Goal: Transaction & Acquisition: Download file/media

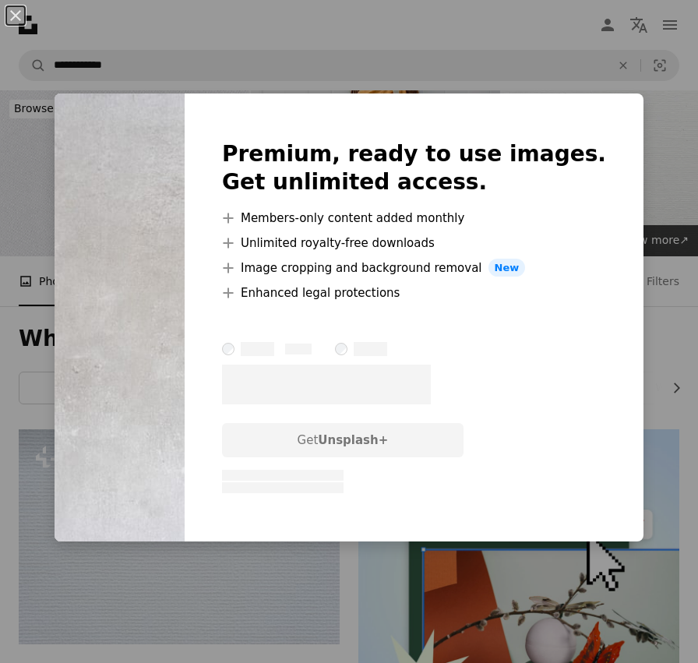
scroll to position [5886, 0]
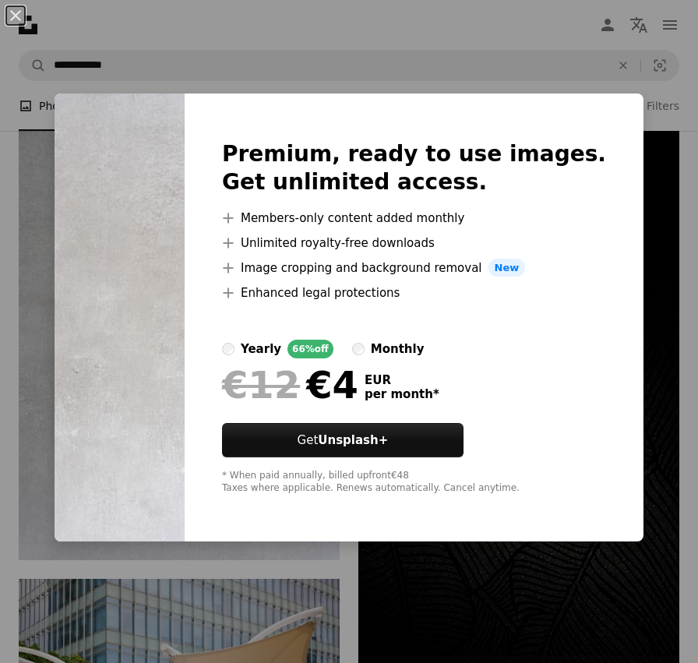
click at [457, 38] on div "An X shape Premium, ready to use images. Get unlimited access. A plus sign Memb…" at bounding box center [349, 331] width 698 height 663
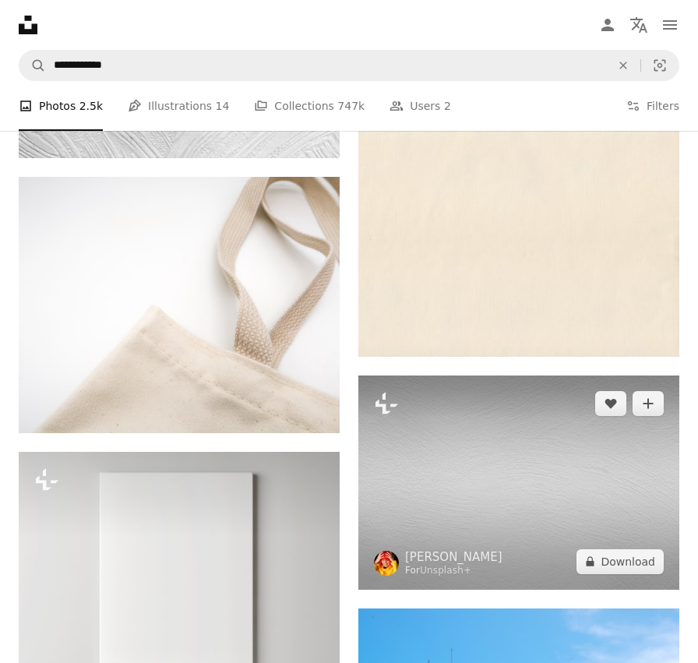
scroll to position [2710, 0]
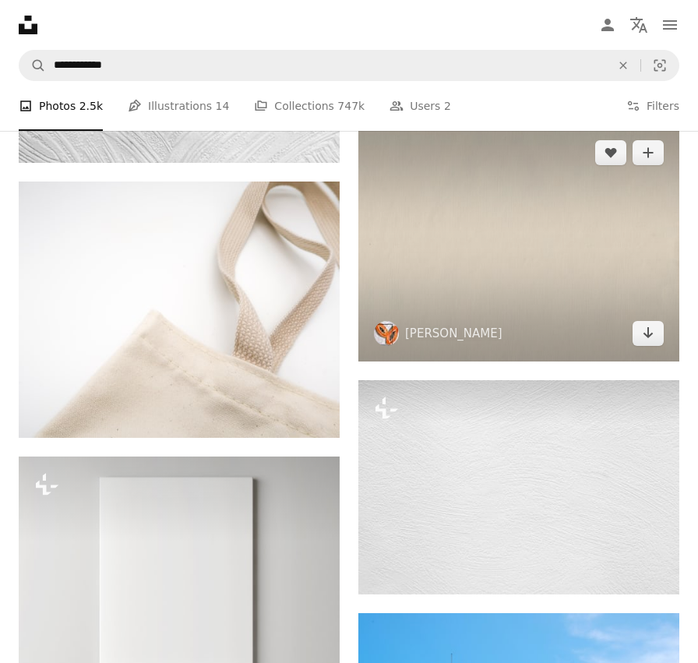
click at [567, 243] on img at bounding box center [519, 243] width 321 height 237
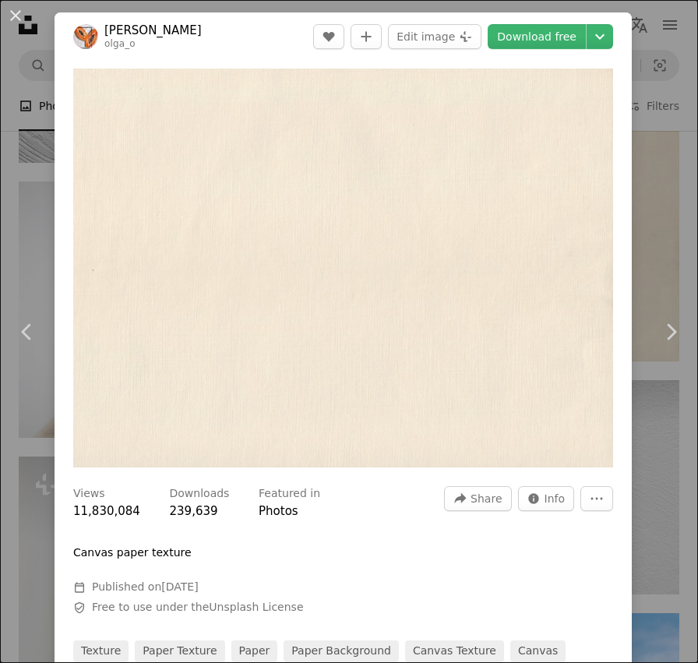
click at [677, 46] on div "An X shape Chevron left Chevron right [PERSON_NAME] olga_o A heart A plus sign …" at bounding box center [349, 331] width 698 height 663
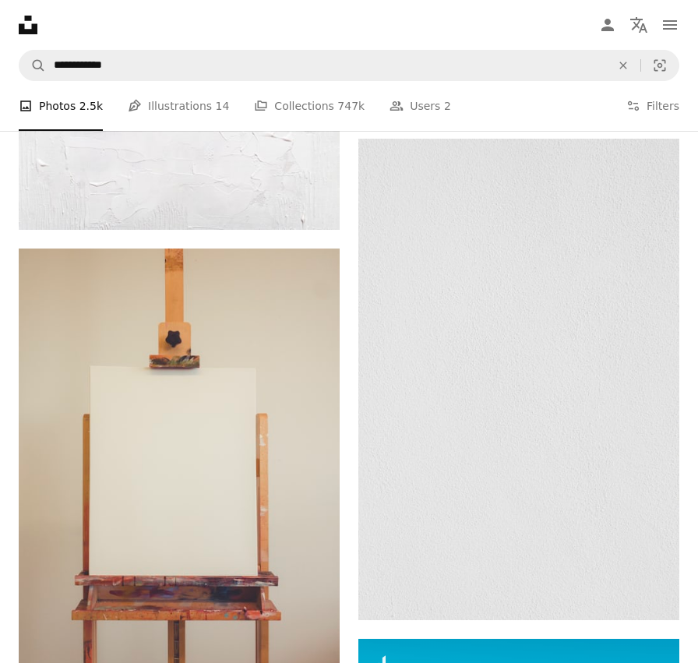
scroll to position [1703, 0]
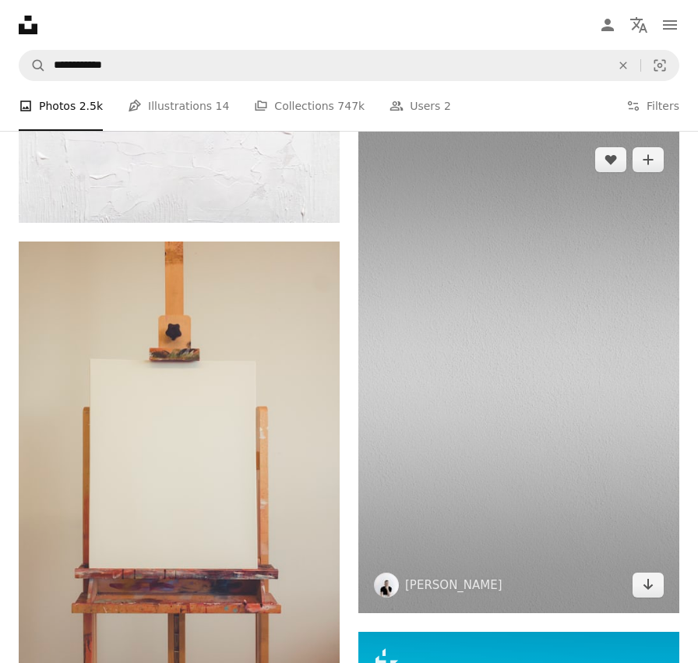
click at [543, 281] on img at bounding box center [519, 373] width 321 height 482
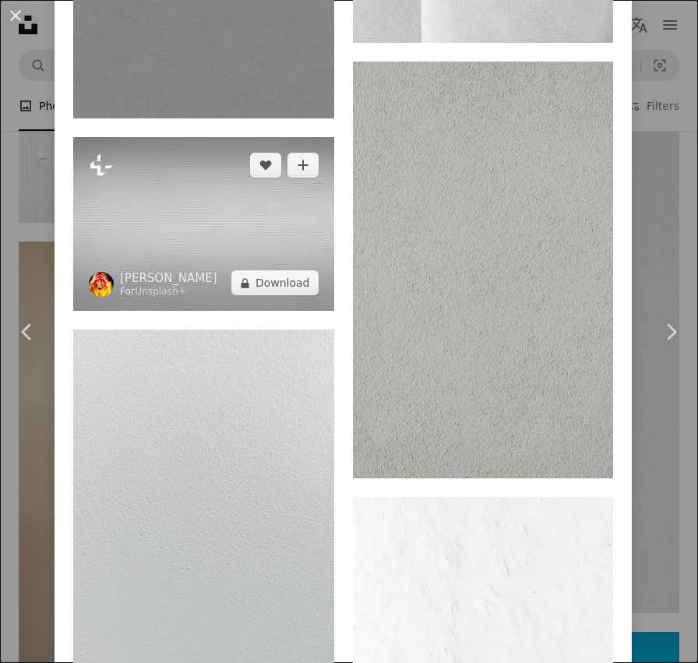
scroll to position [1899, 0]
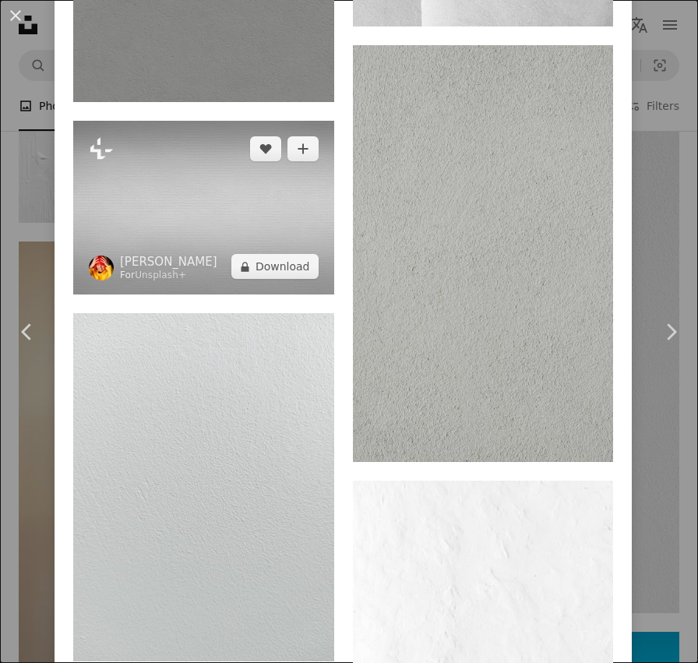
click at [235, 256] on img at bounding box center [203, 208] width 261 height 174
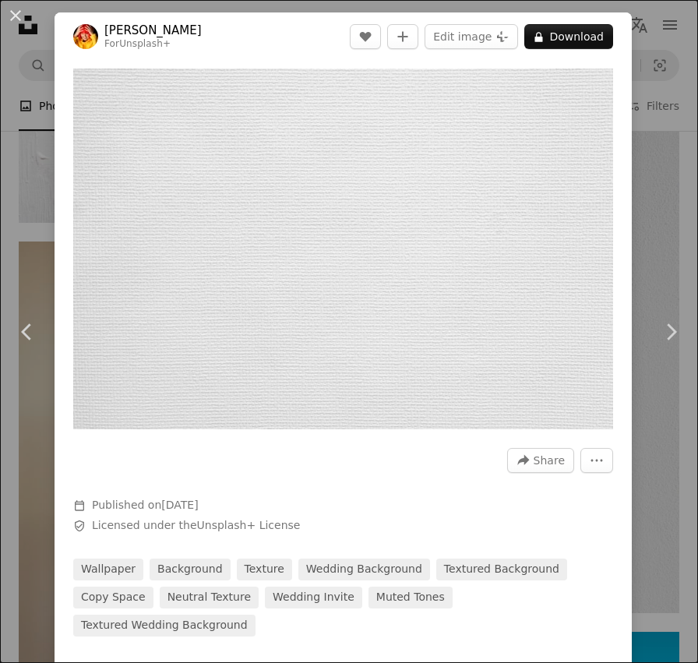
click at [659, 97] on div "An X shape Chevron left Chevron right [PERSON_NAME] For Unsplash+ A heart A plu…" at bounding box center [349, 331] width 698 height 663
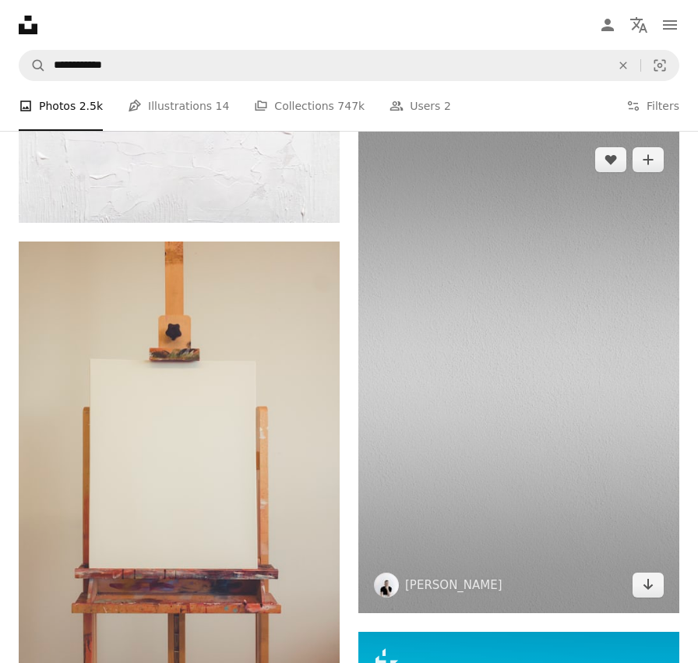
click at [430, 271] on img at bounding box center [519, 373] width 321 height 482
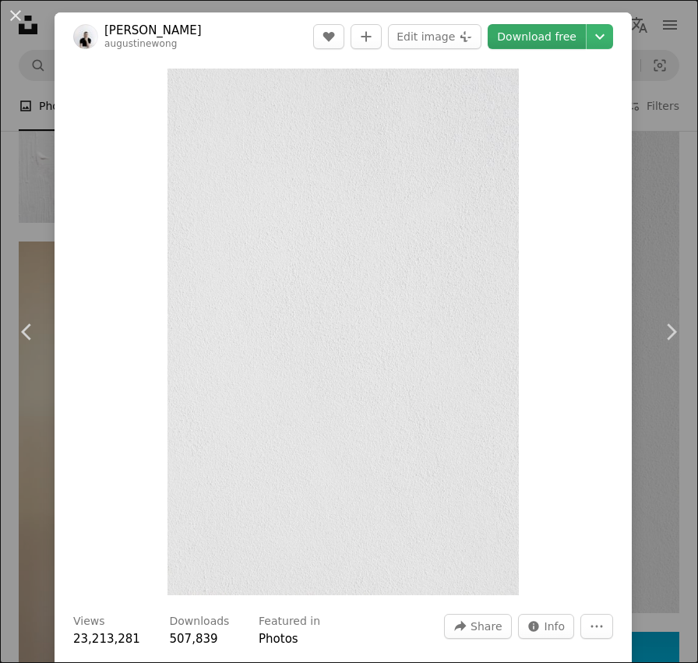
click at [552, 41] on link "Download free" at bounding box center [537, 36] width 98 height 25
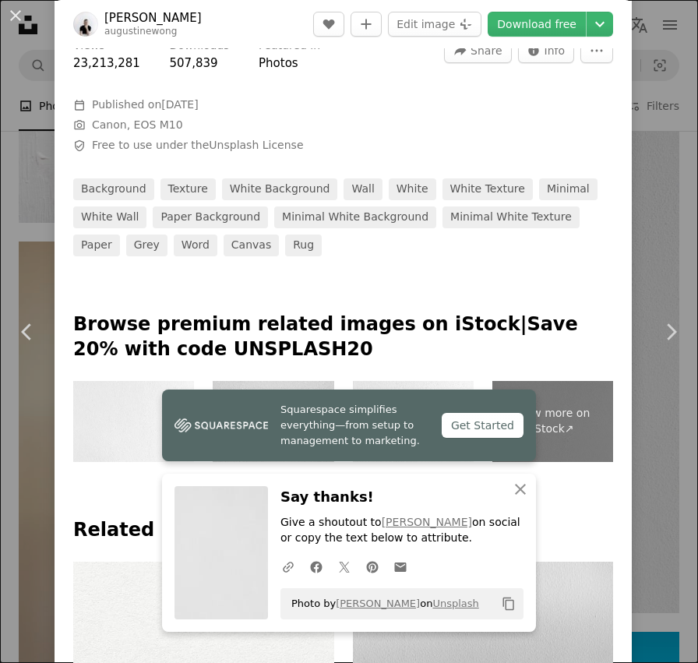
scroll to position [620, 0]
